Goal: Find contact information: Find contact information

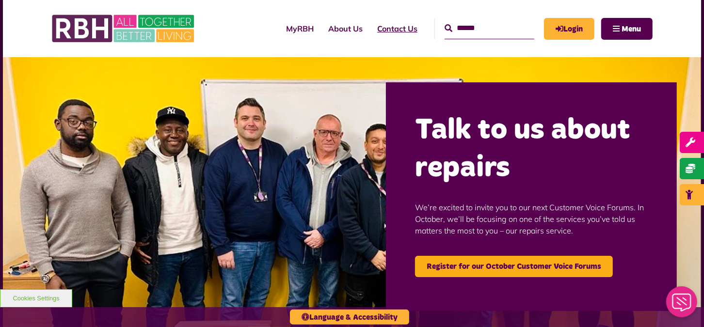
click at [371, 36] on link "Contact Us" at bounding box center [397, 29] width 55 height 26
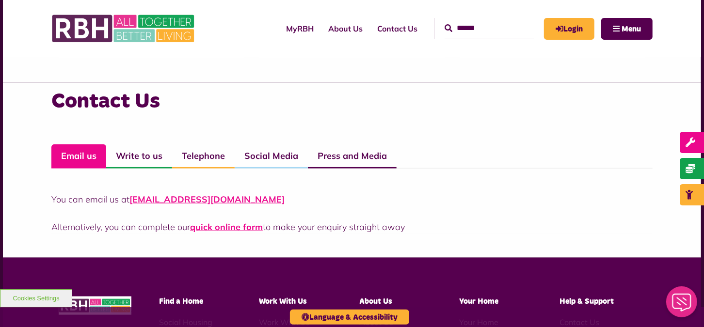
scroll to position [679, 0]
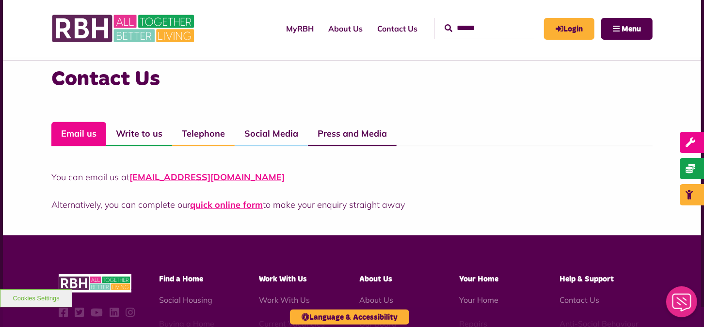
drag, startPoint x: 296, startPoint y: 174, endPoint x: 133, endPoint y: 182, distance: 163.7
click at [133, 182] on p "You can email us at [EMAIL_ADDRESS][DOMAIN_NAME]" at bounding box center [352, 177] width 602 height 13
copy link "[EMAIL_ADDRESS][DOMAIN_NAME]"
click at [103, 136] on link "Email us" at bounding box center [78, 134] width 55 height 24
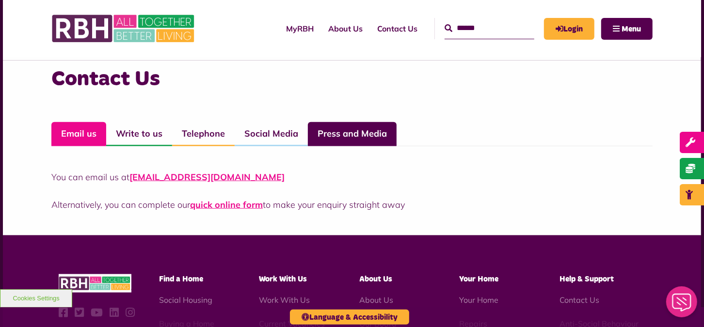
click at [340, 134] on link "Press and Media" at bounding box center [352, 134] width 89 height 24
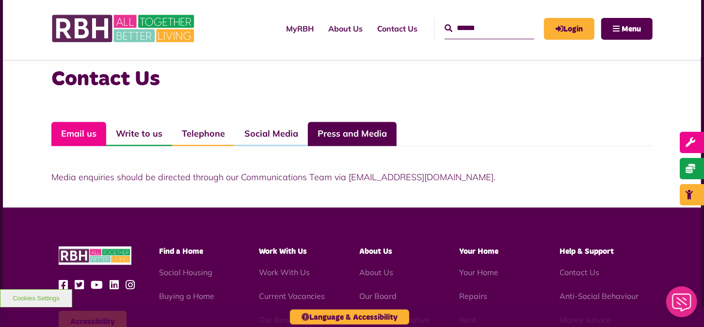
click at [104, 137] on link "Email us" at bounding box center [78, 134] width 55 height 24
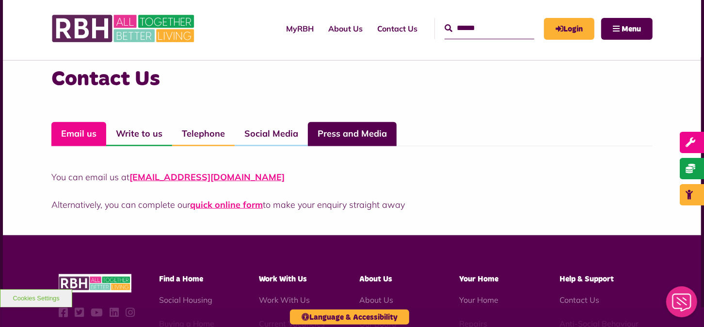
click at [344, 138] on link "Press and Media" at bounding box center [352, 134] width 89 height 24
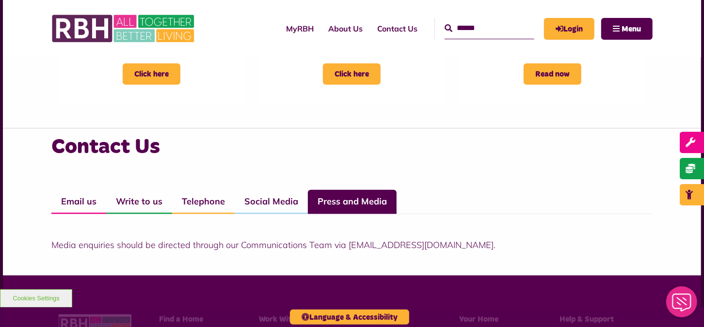
scroll to position [727, 0]
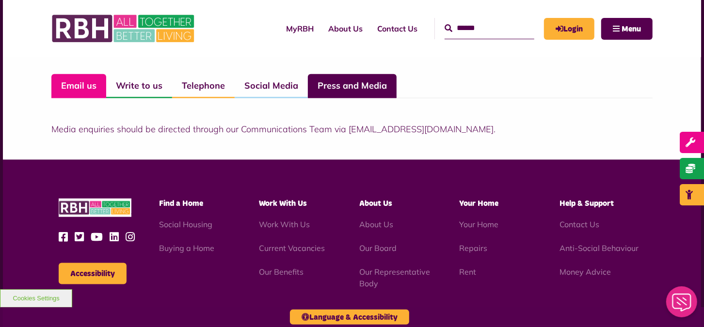
click at [88, 80] on link "Email us" at bounding box center [78, 86] width 55 height 24
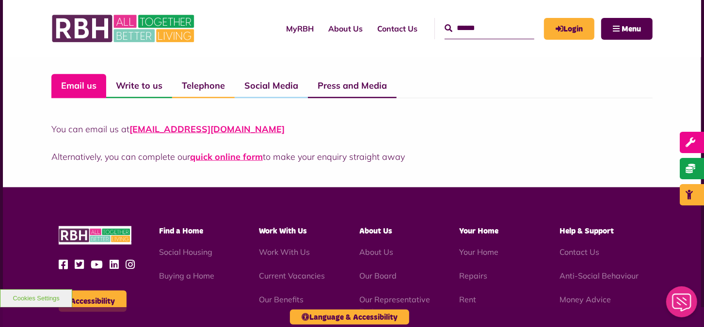
click at [292, 128] on p "You can email us at CustomerExperience@rbh.org.uk" at bounding box center [352, 129] width 602 height 13
drag, startPoint x: 274, startPoint y: 128, endPoint x: 132, endPoint y: 134, distance: 142.3
click at [132, 134] on p "You can email us at CustomerExperience@rbh.org.uk" at bounding box center [352, 129] width 602 height 13
copy link "CustomerExperience@rbh.org.uk"
